Goal: Transaction & Acquisition: Obtain resource

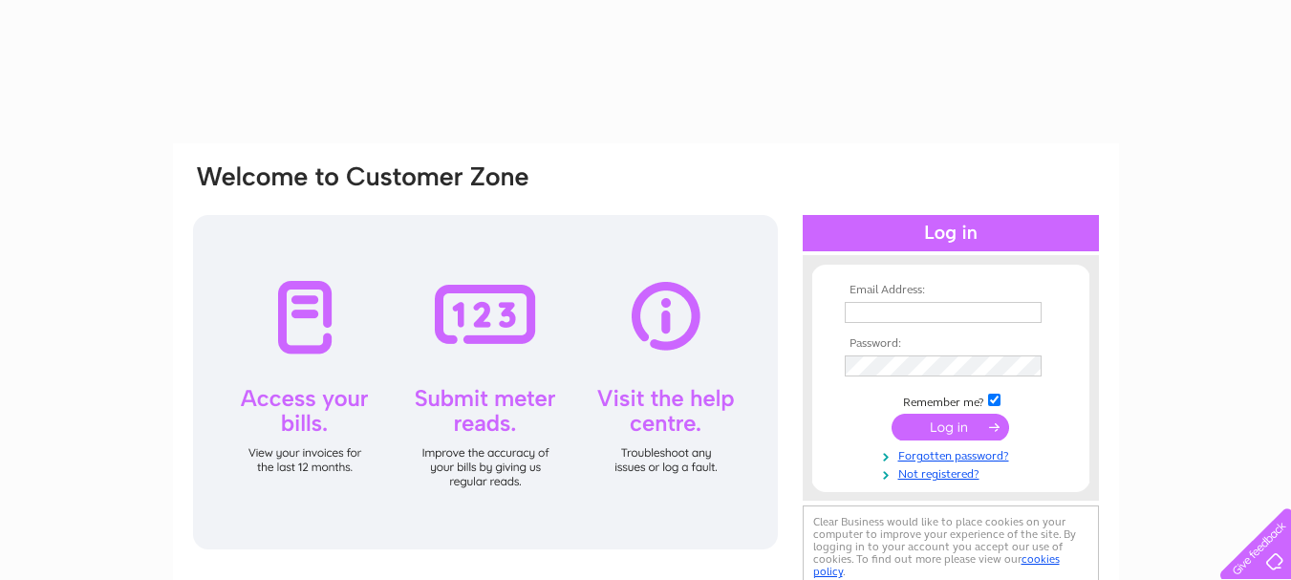
type input "dream.cake.studio@gmail.com"
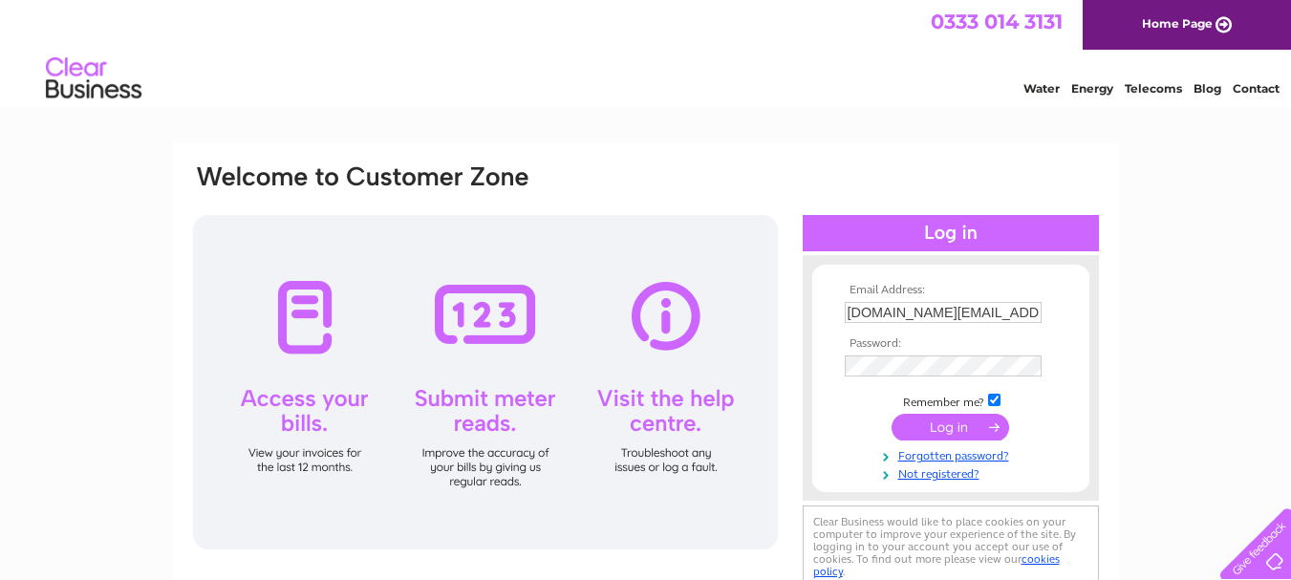
click at [970, 421] on input "submit" at bounding box center [950, 427] width 118 height 27
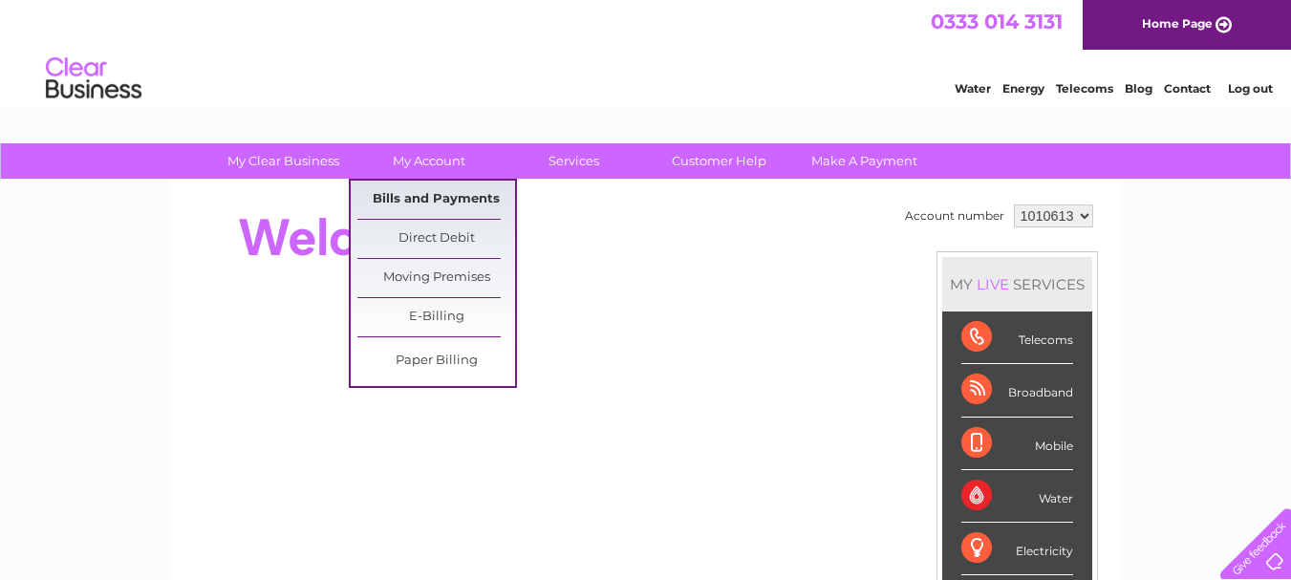
click at [443, 194] on link "Bills and Payments" at bounding box center [436, 200] width 158 height 38
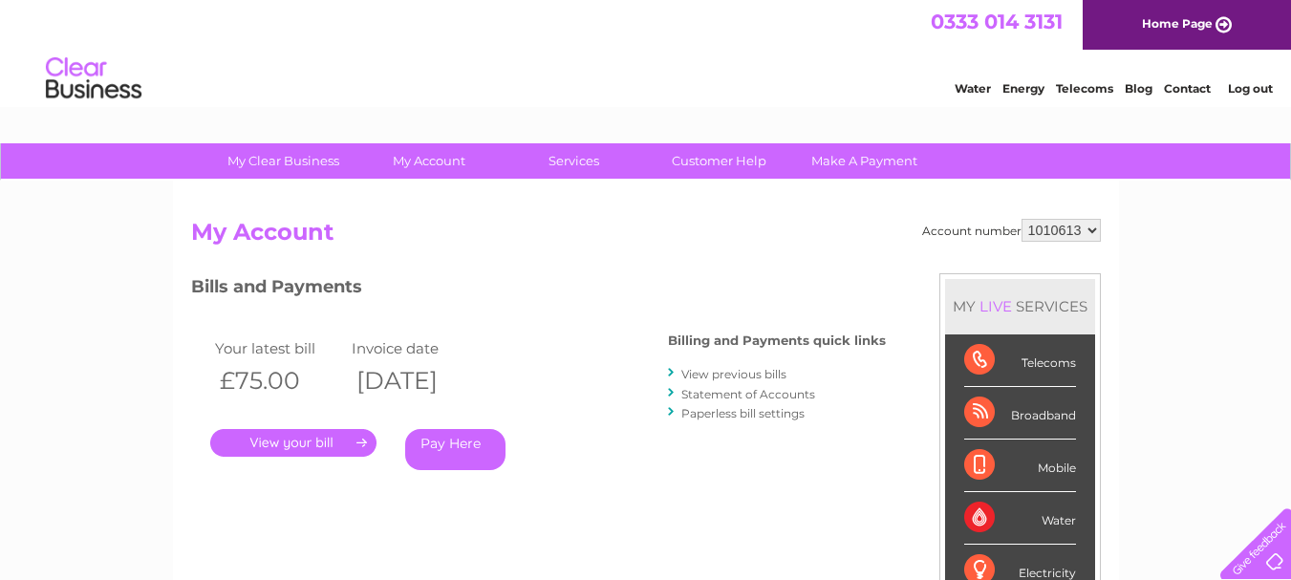
click at [708, 372] on link "View previous bills" at bounding box center [733, 374] width 105 height 14
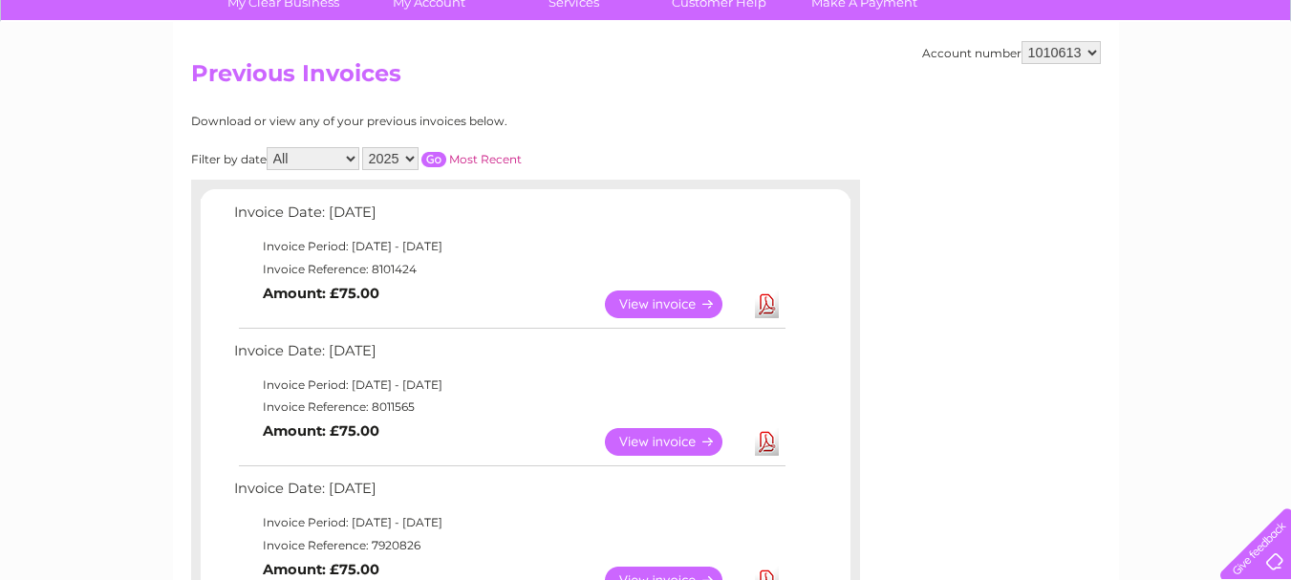
scroll to position [160, 0]
click at [674, 308] on link "View" at bounding box center [675, 303] width 140 height 28
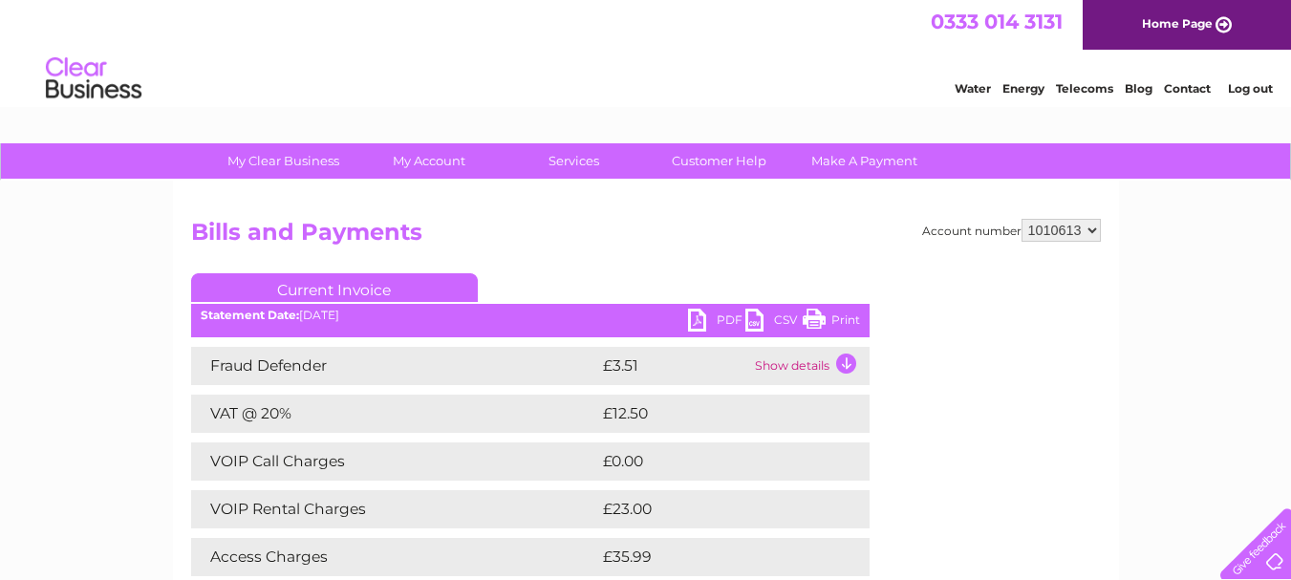
click at [714, 321] on link "PDF" at bounding box center [716, 323] width 57 height 28
click at [695, 322] on link "PDF" at bounding box center [716, 323] width 57 height 28
